Goal: Navigation & Orientation: Go to known website

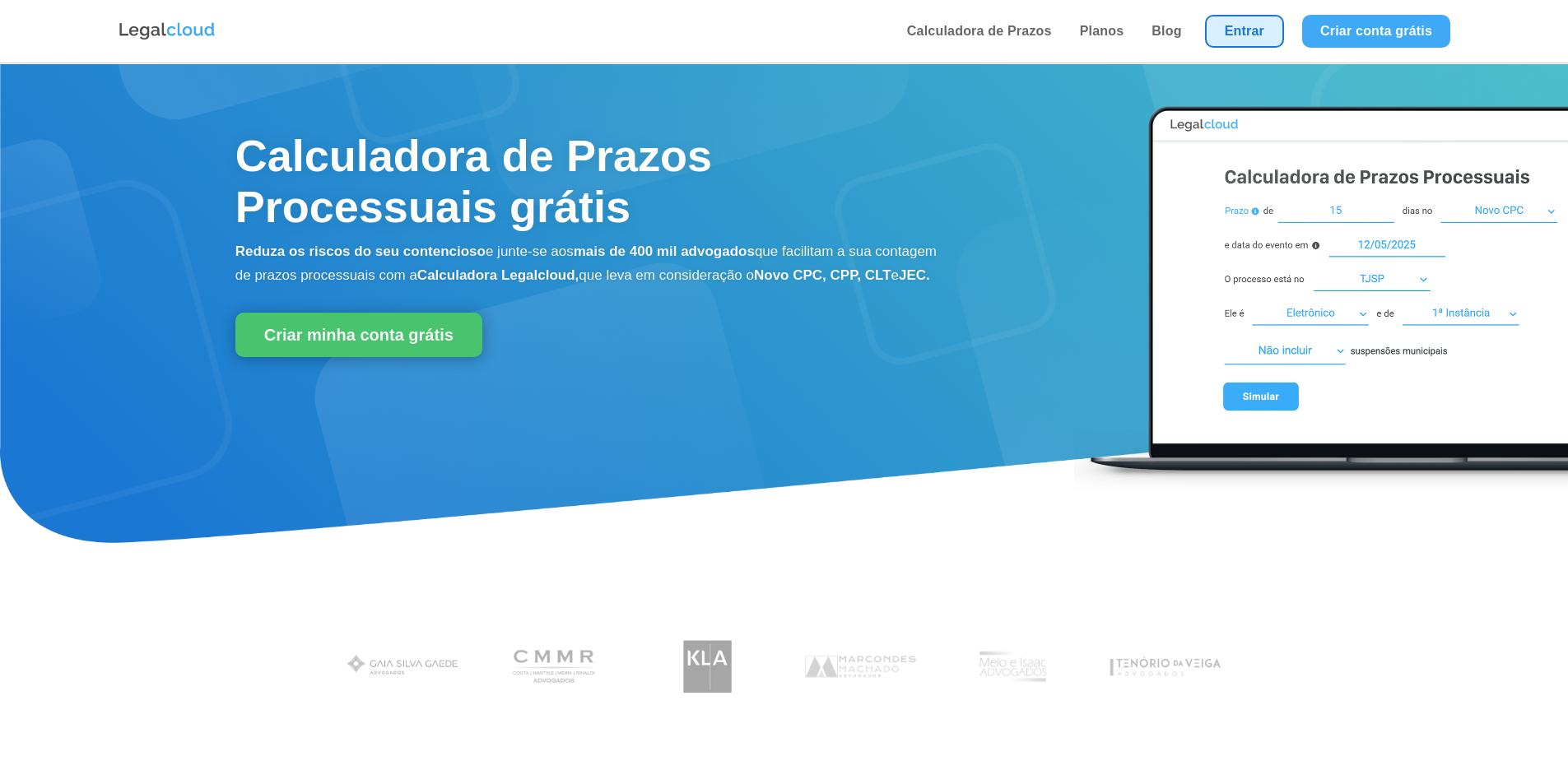
click at [1242, 23] on link "Entrar" at bounding box center [1245, 31] width 79 height 33
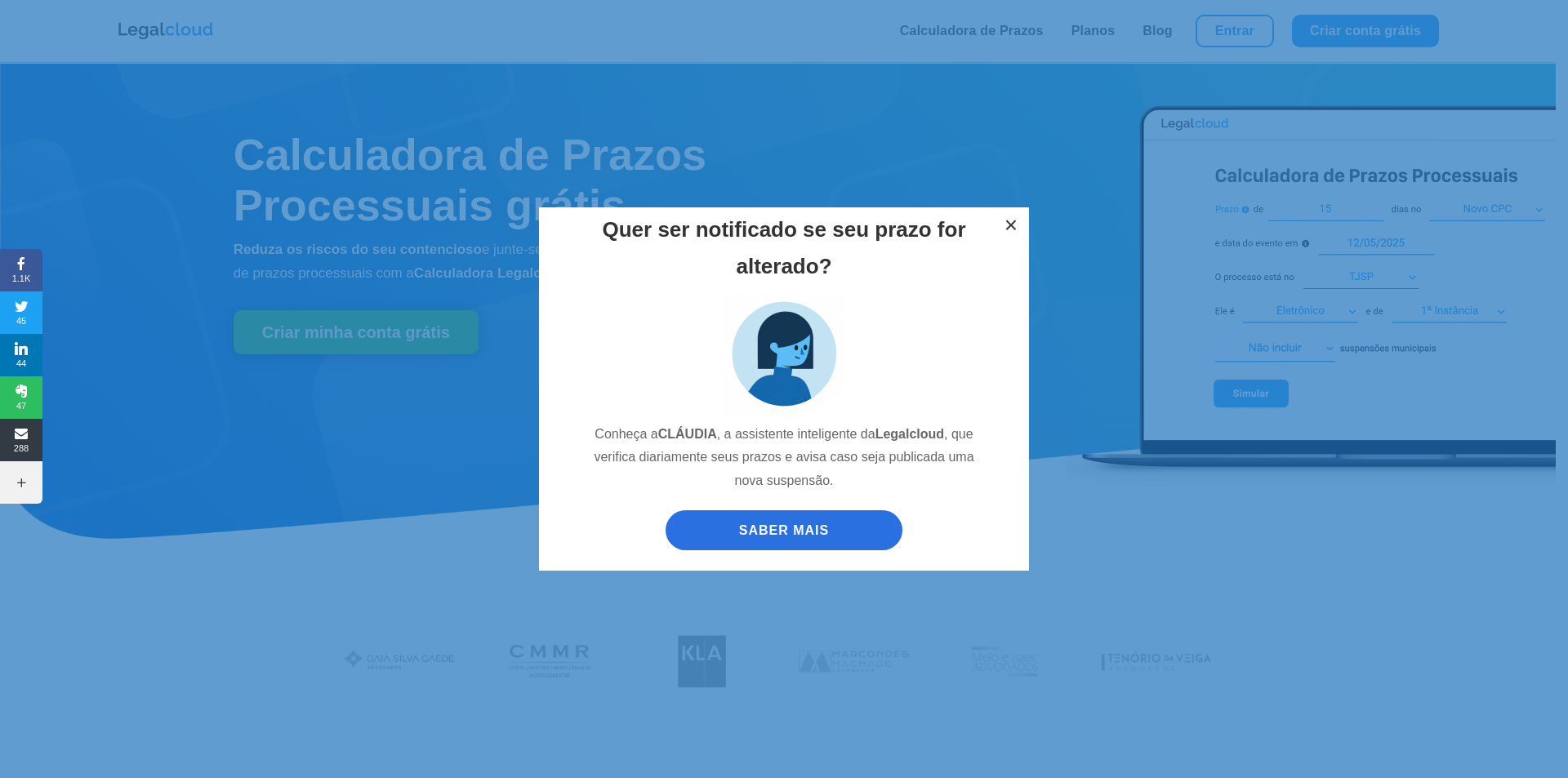
click at [1009, 221] on button "×" at bounding box center [1011, 225] width 36 height 36
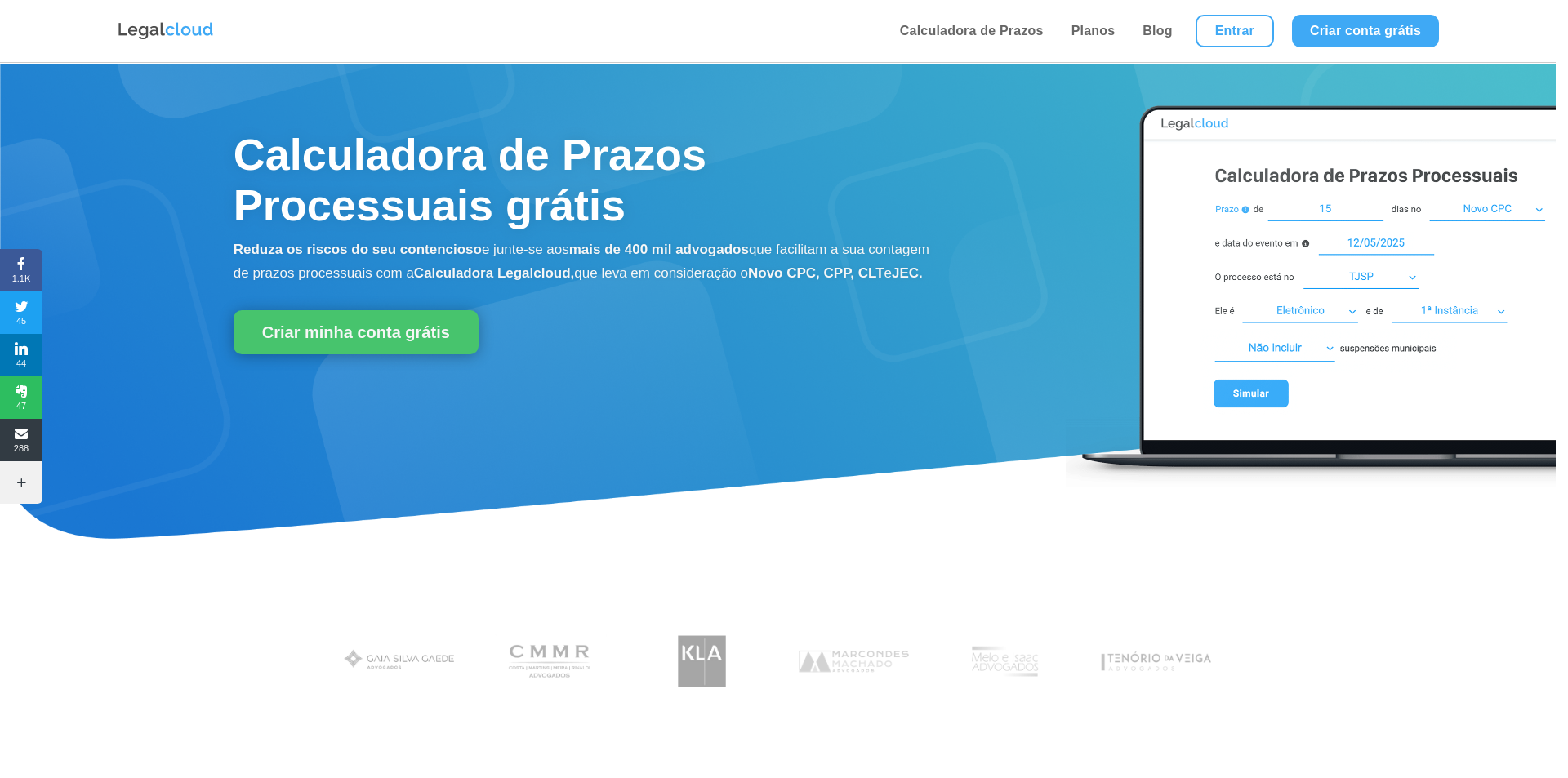
click at [1256, 26] on div "Quer ser notificado se seu prazo for alterado? Conheça a [PERSON_NAME] , a assi…" at bounding box center [784, 389] width 1568 height 778
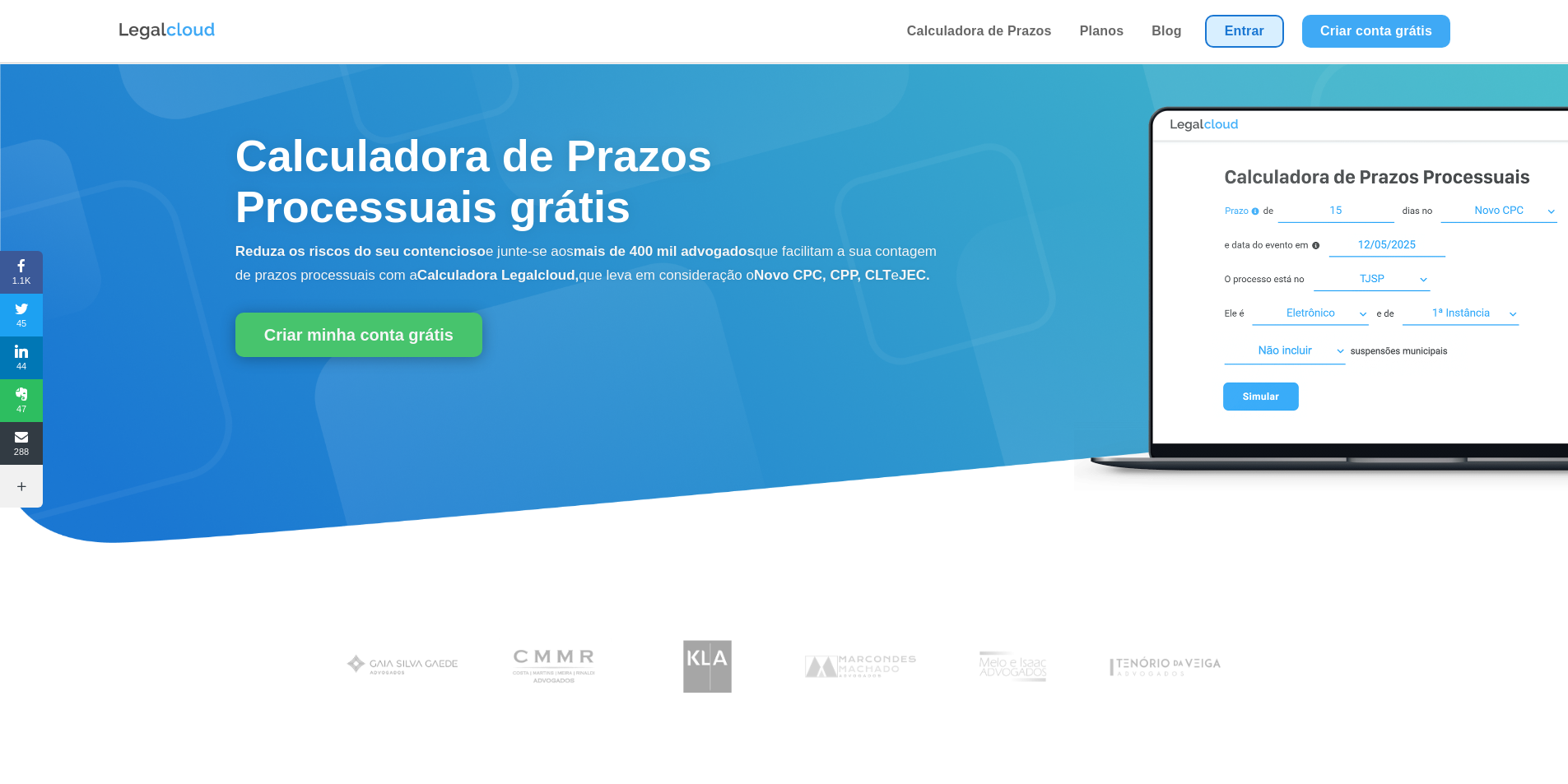
click at [1260, 41] on link "Entrar" at bounding box center [1245, 31] width 79 height 33
